Goal: Find specific page/section: Find specific page/section

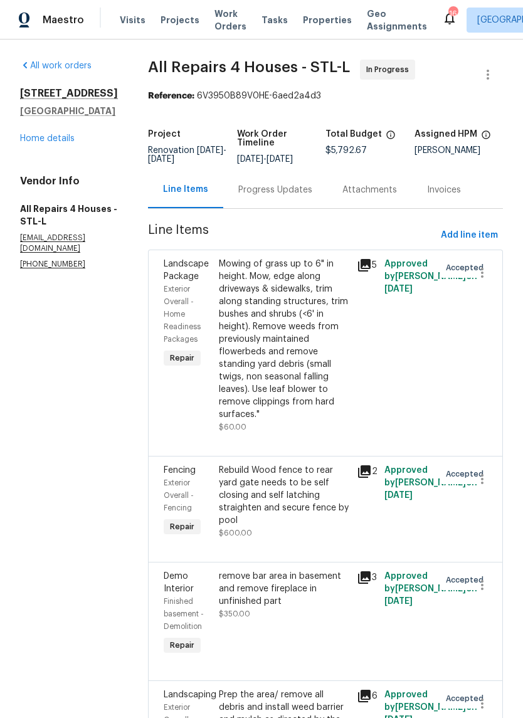
scroll to position [-1, 0]
click at [303, 23] on span "Properties" at bounding box center [327, 20] width 49 height 13
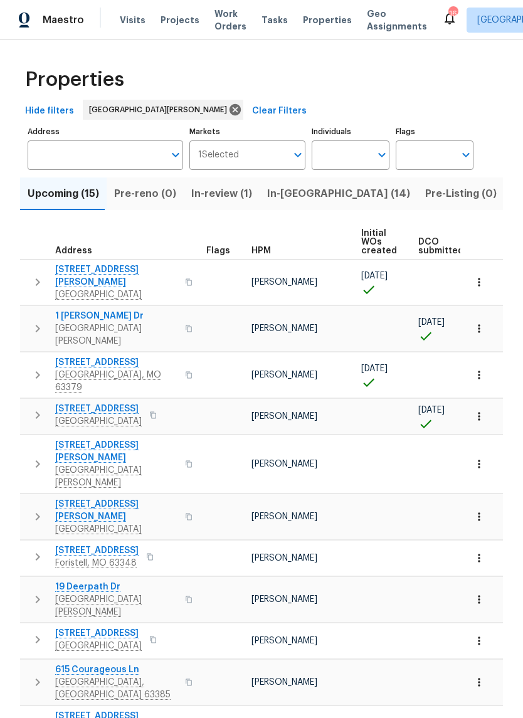
click at [273, 193] on span "In-[GEOGRAPHIC_DATA] (14)" at bounding box center [338, 194] width 143 height 18
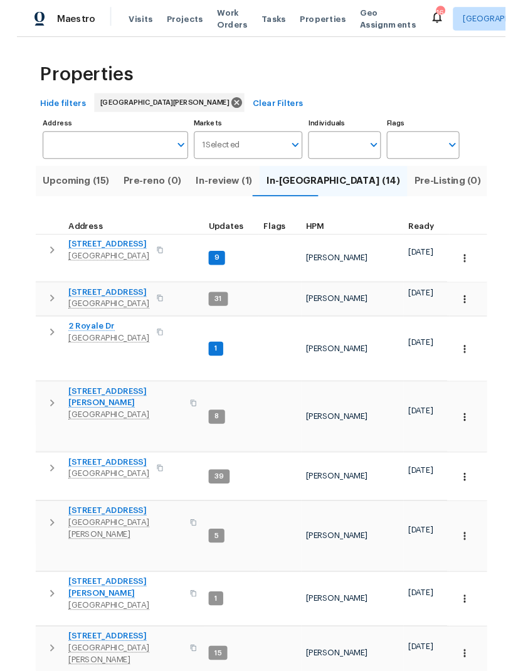
scroll to position [10, 1]
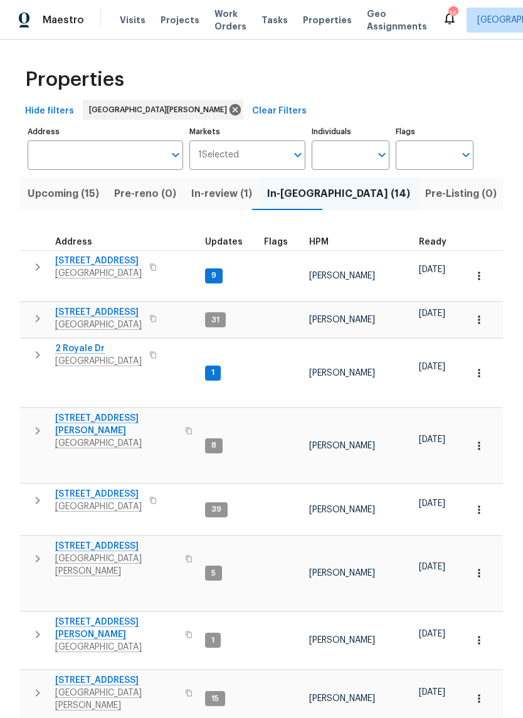
click at [33, 311] on icon "button" at bounding box center [37, 318] width 15 height 15
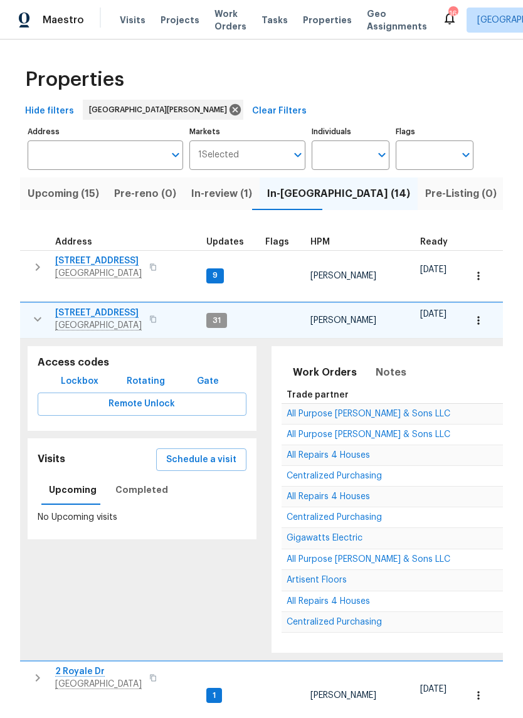
click at [71, 370] on button "Lockbox" at bounding box center [80, 381] width 48 height 23
